Goal: Task Accomplishment & Management: Complete application form

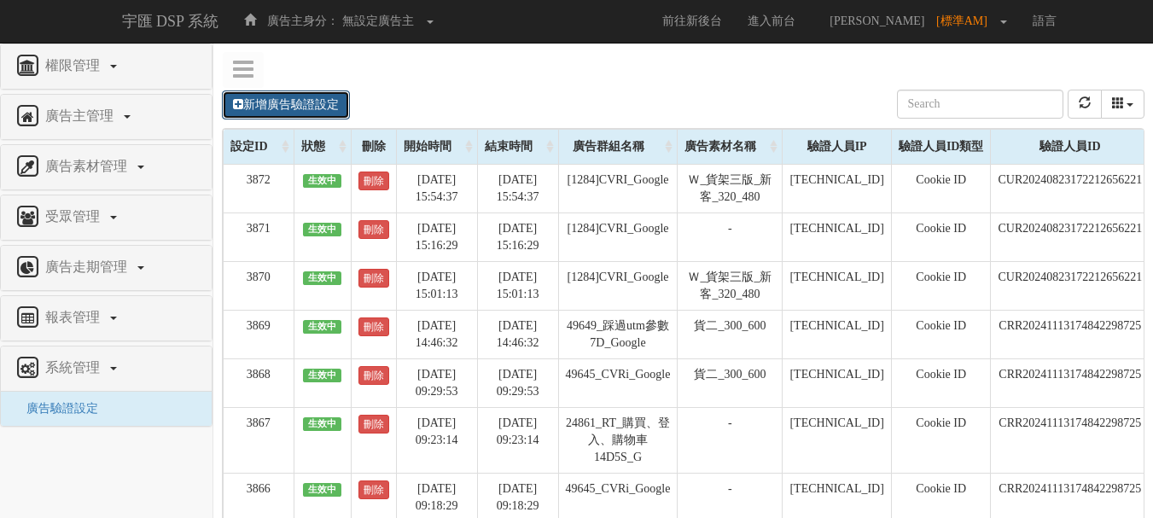
click at [344, 103] on link "新增廣告驗證設定" at bounding box center [286, 104] width 128 height 29
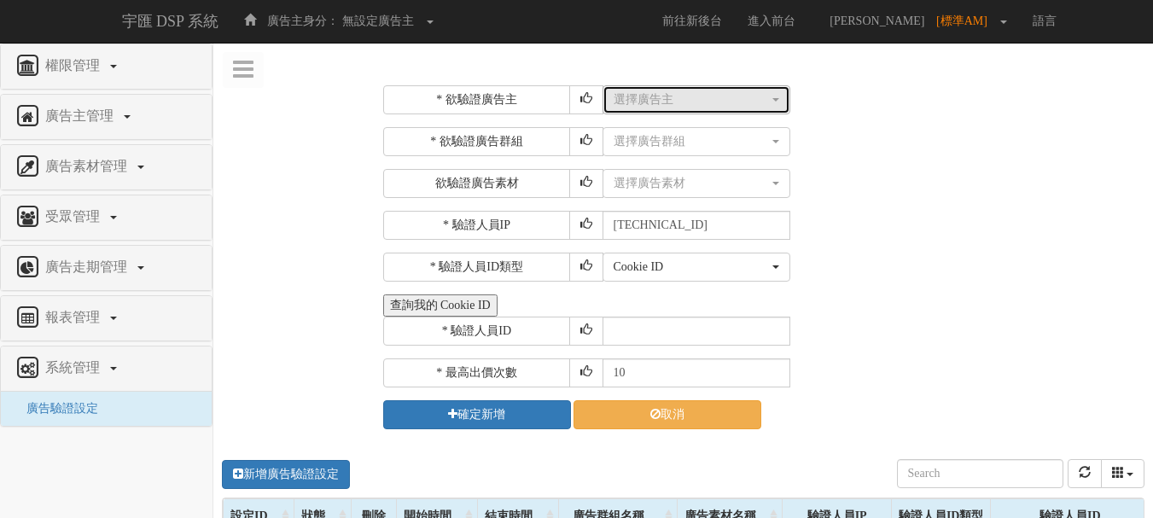
click at [659, 103] on div "選擇廣告主" at bounding box center [690, 99] width 155 height 17
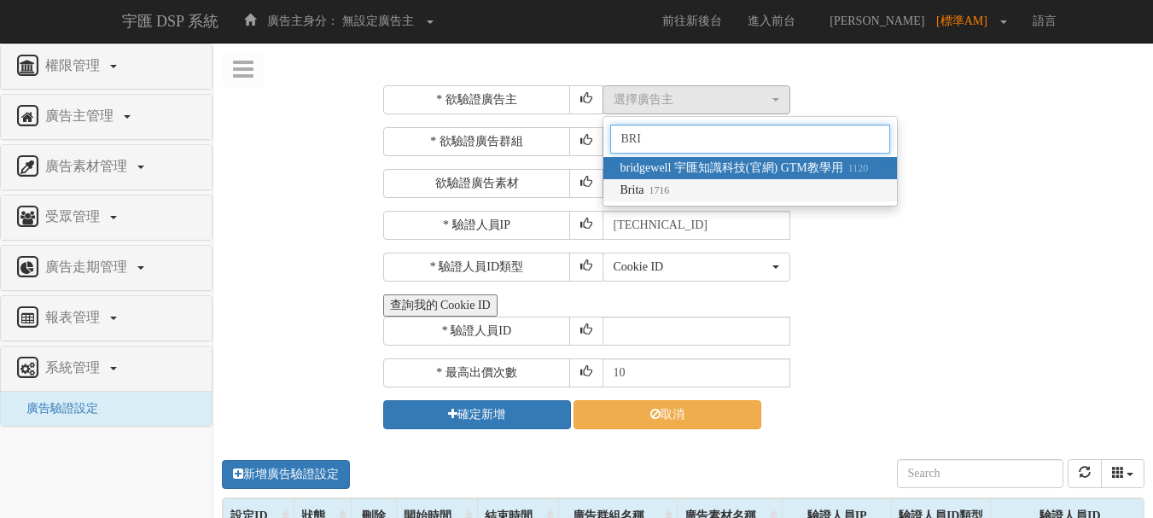
type input "BRI"
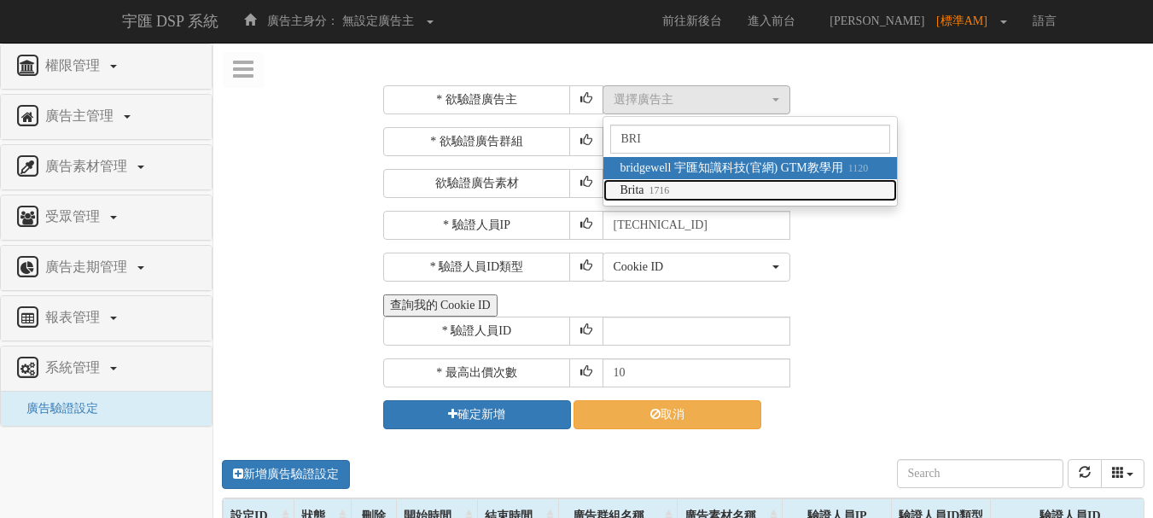
click at [665, 189] on small "1716" at bounding box center [657, 190] width 26 height 12
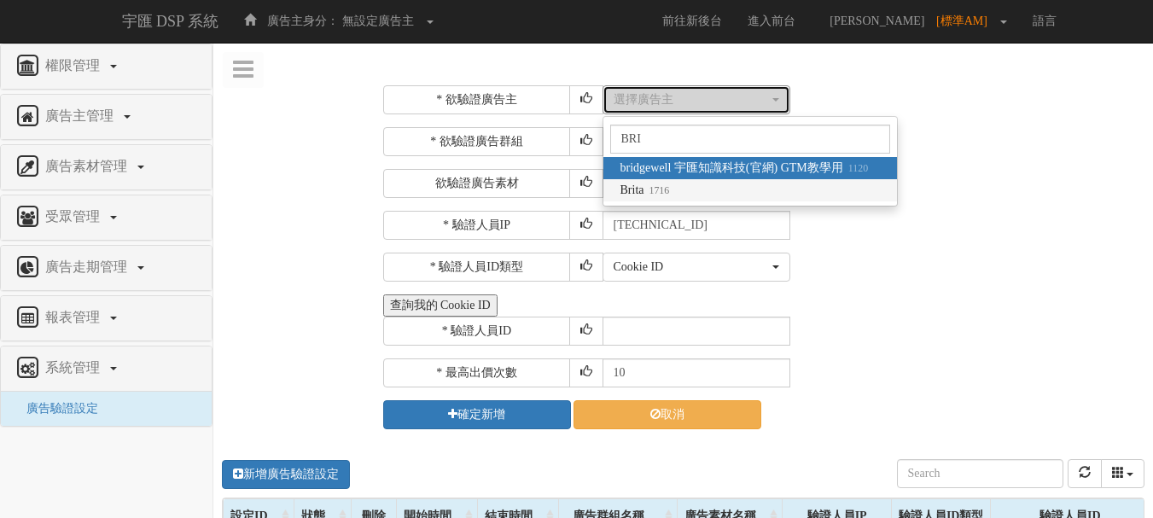
select select "1716"
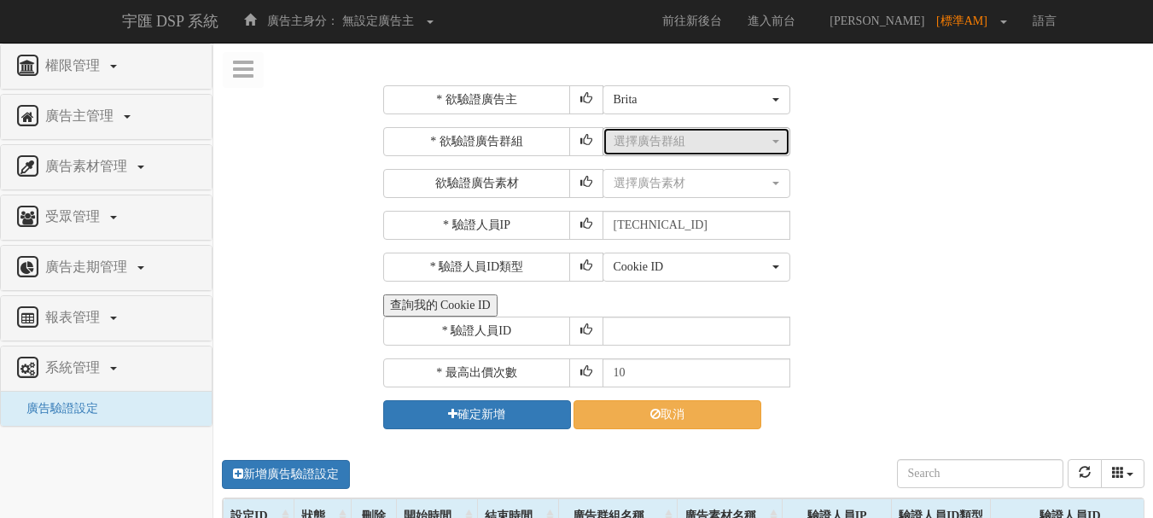
click at [710, 141] on div "選擇廣告群組" at bounding box center [690, 141] width 155 height 17
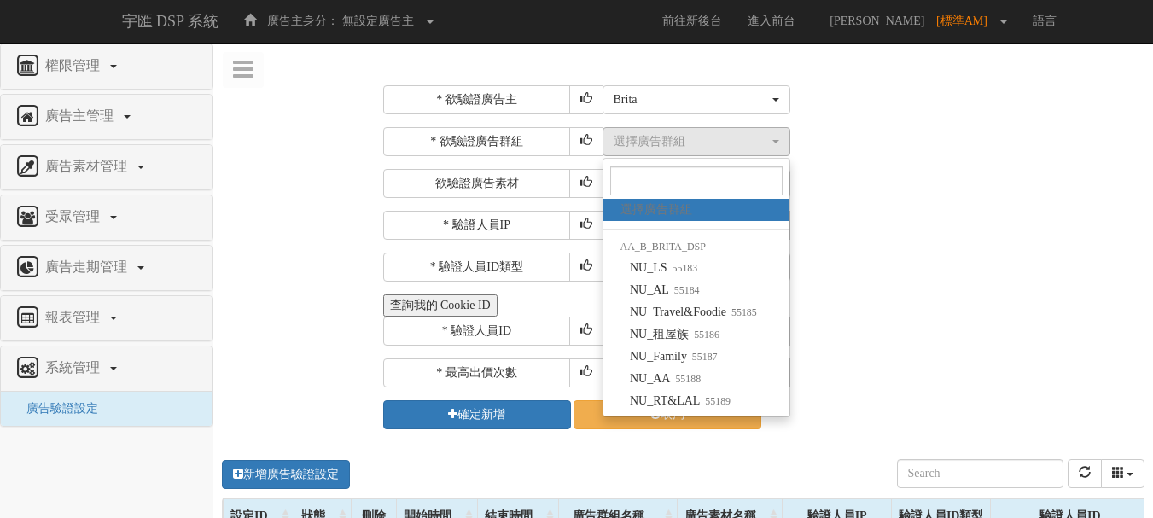
click at [803, 144] on div "選擇廣告群組 NU_LS NU_AL NU_Travel&Foodie NU_租屋族 NU_Family NU_AA NU_RT&LAL 選擇廣告群組 選擇廣…" at bounding box center [871, 141] width 538 height 29
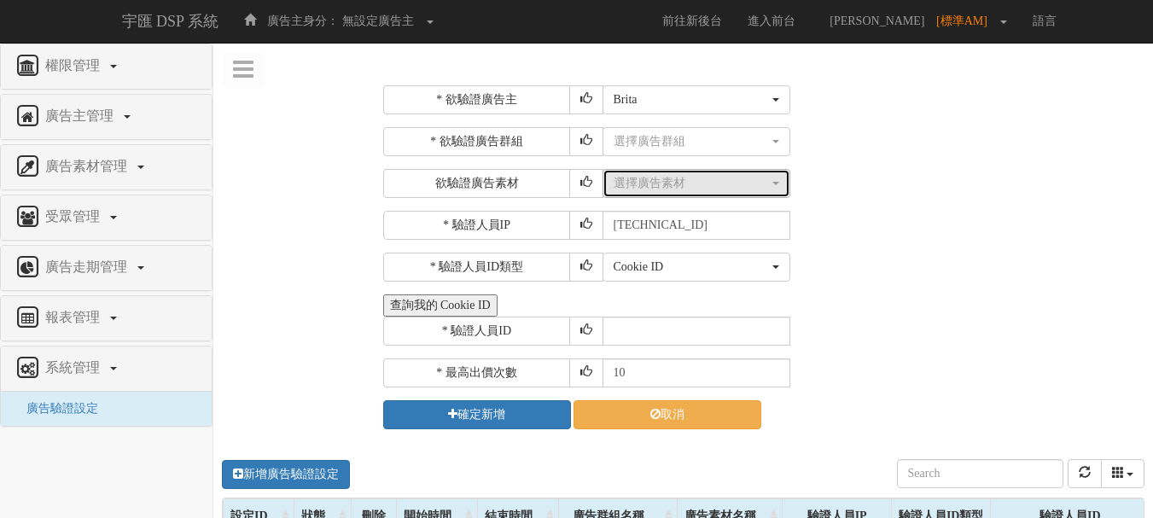
click at [717, 185] on div "選擇廣告素材" at bounding box center [690, 183] width 155 height 17
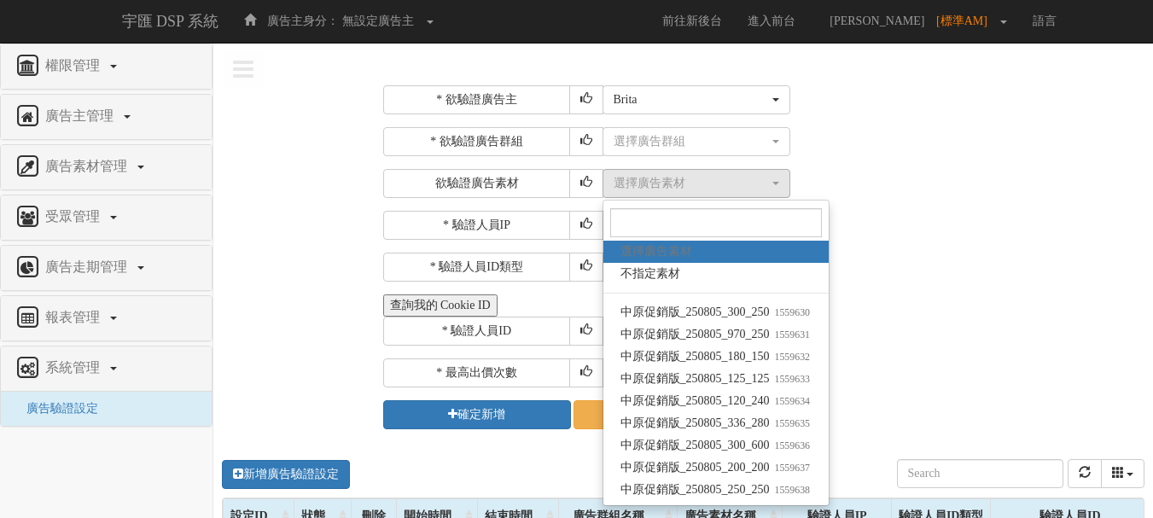
click at [868, 137] on div "選擇廣告群組 NU_LS NU_AL NU_Travel&Foodie NU_租屋族 NU_Family NU_AA NU_RT&LAL 選擇廣告群組 選擇廣…" at bounding box center [871, 141] width 538 height 29
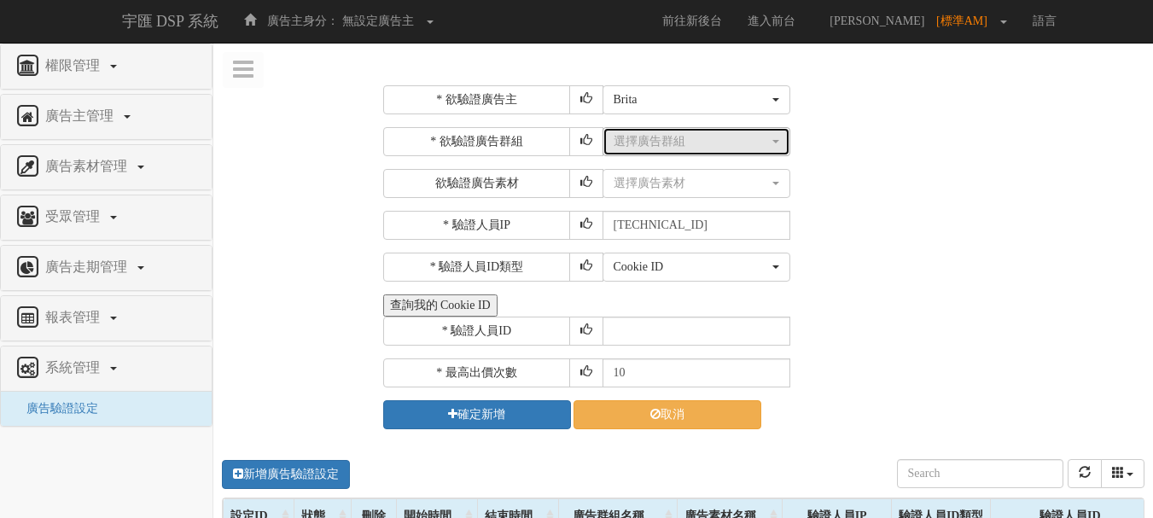
click at [748, 143] on div "選擇廣告群組" at bounding box center [690, 141] width 155 height 17
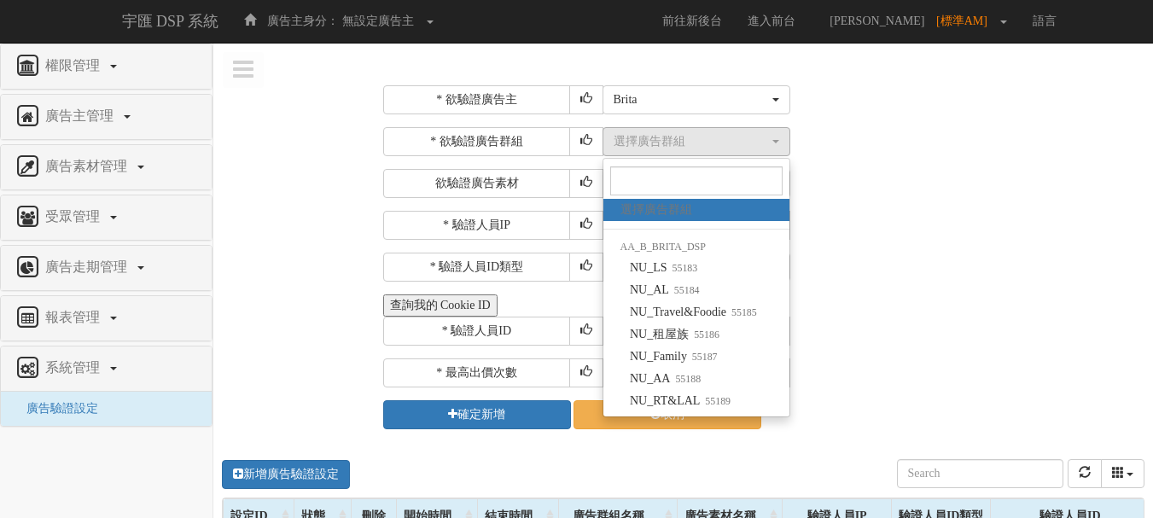
click at [845, 281] on div "Cookie ID ADID IDFA Cookie ID" at bounding box center [871, 267] width 538 height 29
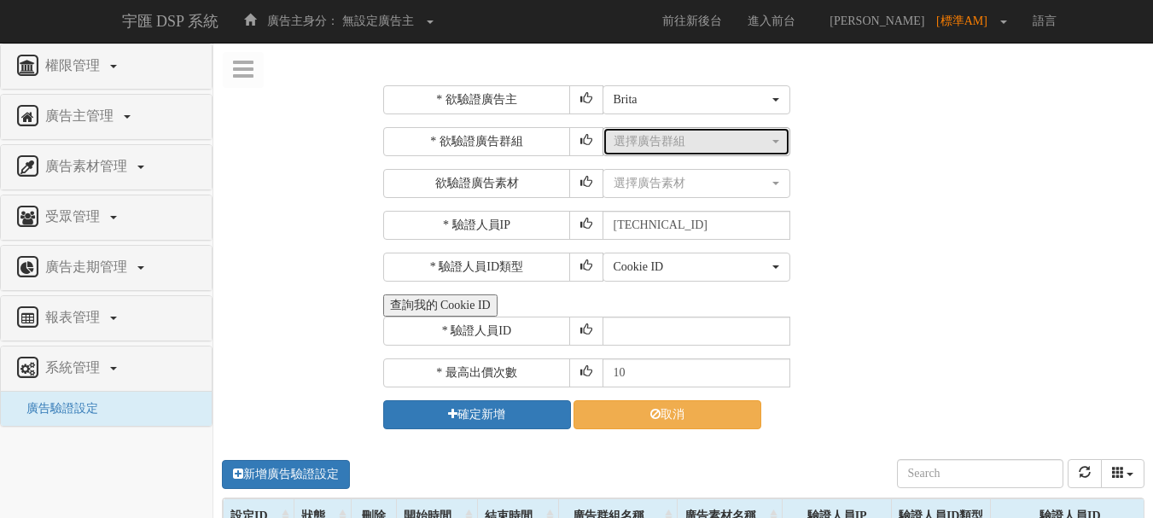
click at [654, 137] on div "選擇廣告群組" at bounding box center [690, 141] width 155 height 17
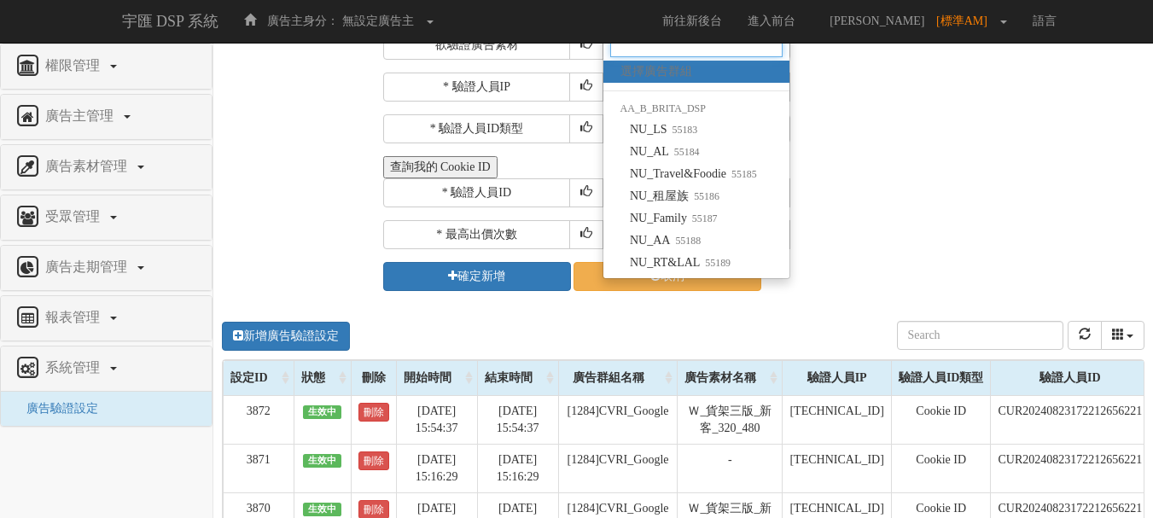
scroll to position [171, 0]
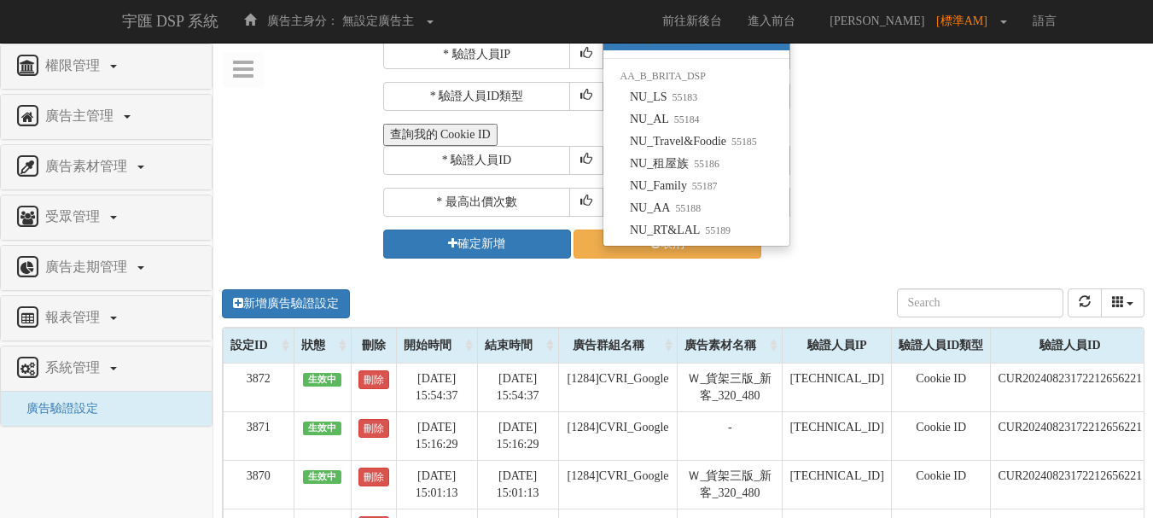
click at [959, 167] on div "* 驗證人員ID" at bounding box center [762, 160] width 758 height 29
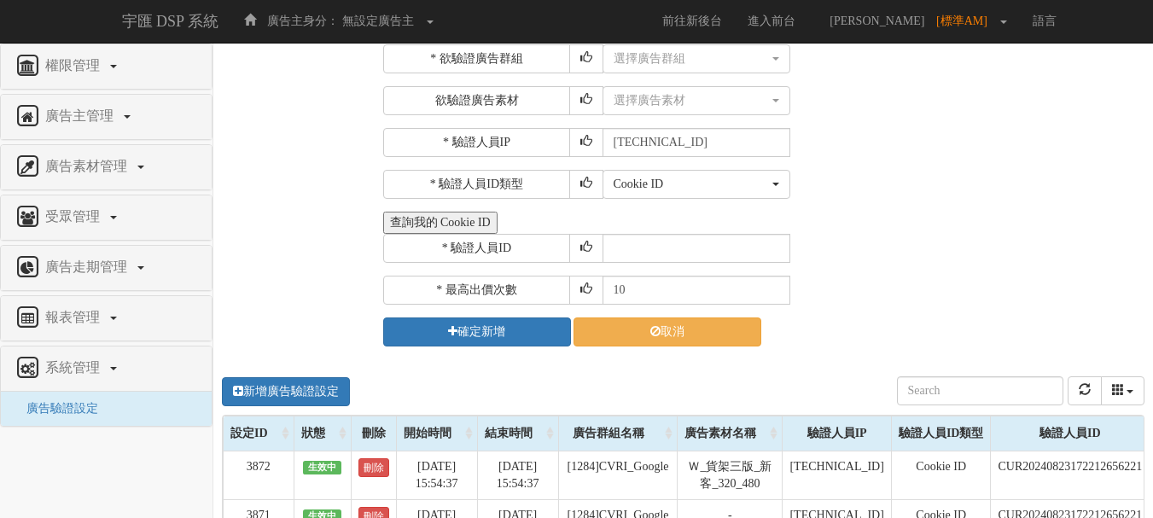
scroll to position [0, 0]
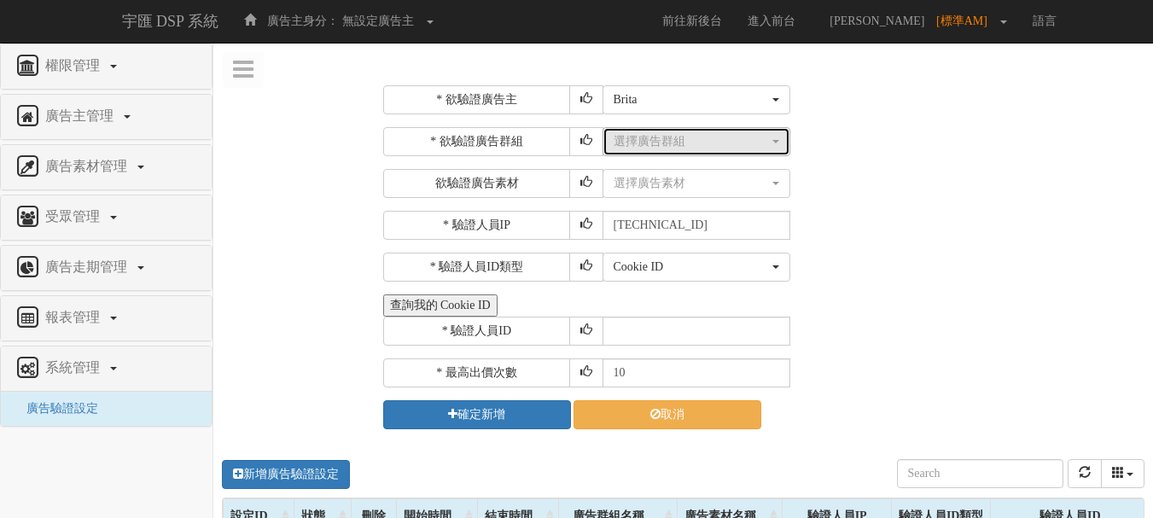
click at [744, 146] on div "選擇廣告群組" at bounding box center [690, 141] width 155 height 17
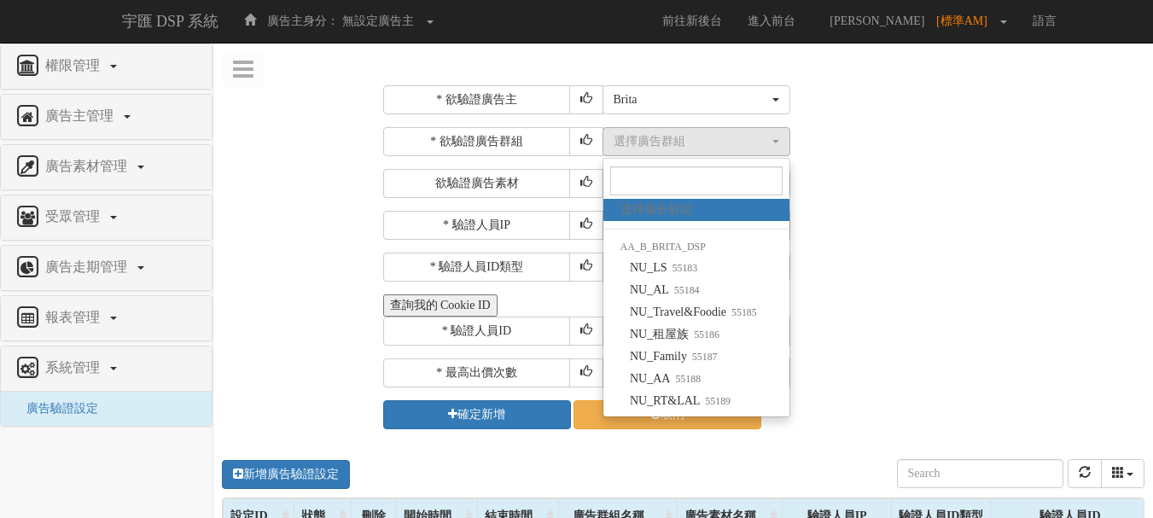
click at [1118, 175] on div "選擇廣告素材 不指定素材 中原促銷版_250805_300_250 中原促銷版_250805_970_250 中原促銷版_250805_180_150 中原促…" at bounding box center [871, 183] width 538 height 29
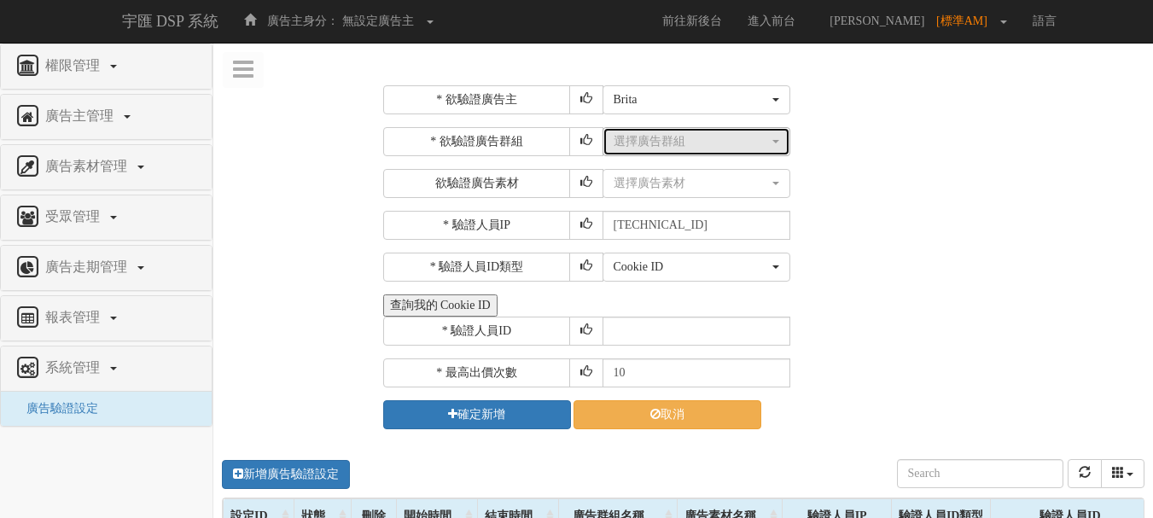
click at [740, 139] on div "選擇廣告群組" at bounding box center [690, 141] width 155 height 17
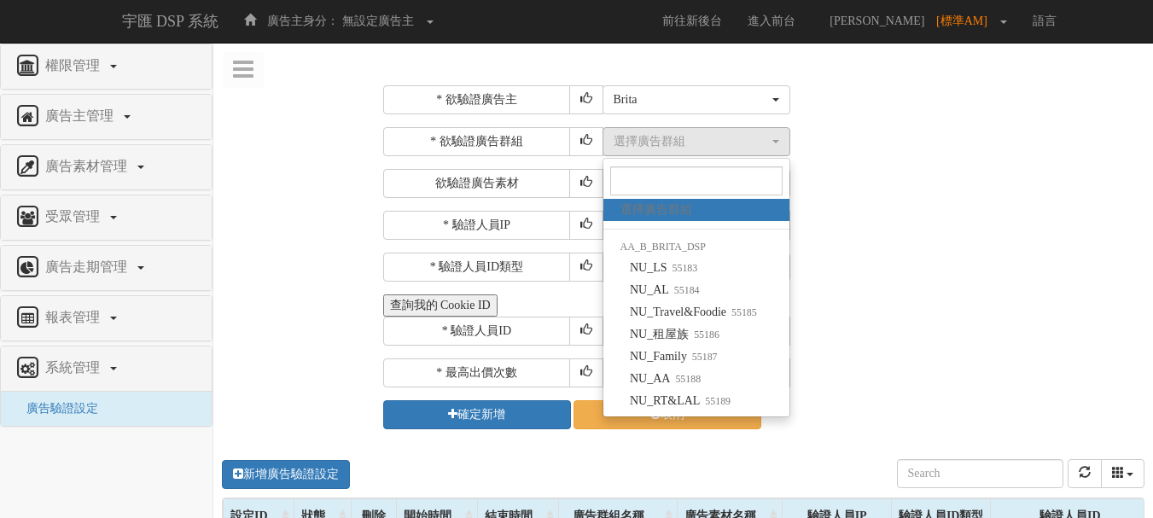
click at [847, 232] on div "* 驗證人員IP [TECHNICAL_ID]" at bounding box center [762, 225] width 758 height 29
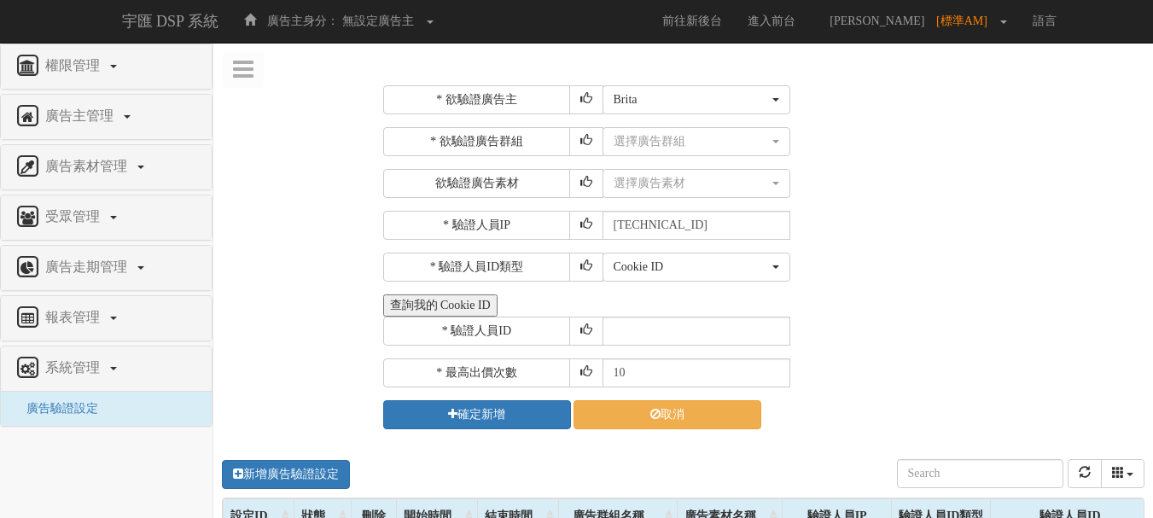
click at [971, 249] on div "* 欲驗證廣告主 選擇廣告主 特力+ 科技紫薇網 Momo 東森EHS Uniqlo EFShop 樂天 屈臣氏[PERSON_NAME] sinyi 信義房…" at bounding box center [762, 257] width 758 height 344
drag, startPoint x: 951, startPoint y: 243, endPoint x: 925, endPoint y: 269, distance: 36.8
click at [951, 243] on div "* 欲驗證廣告主 選擇廣告主 特力+ 科技紫薇網 Momo 東森EHS Uniqlo EFShop 樂天 屈臣氏[PERSON_NAME] sinyi 信義房…" at bounding box center [762, 257] width 758 height 344
